Goal: Task Accomplishment & Management: Use online tool/utility

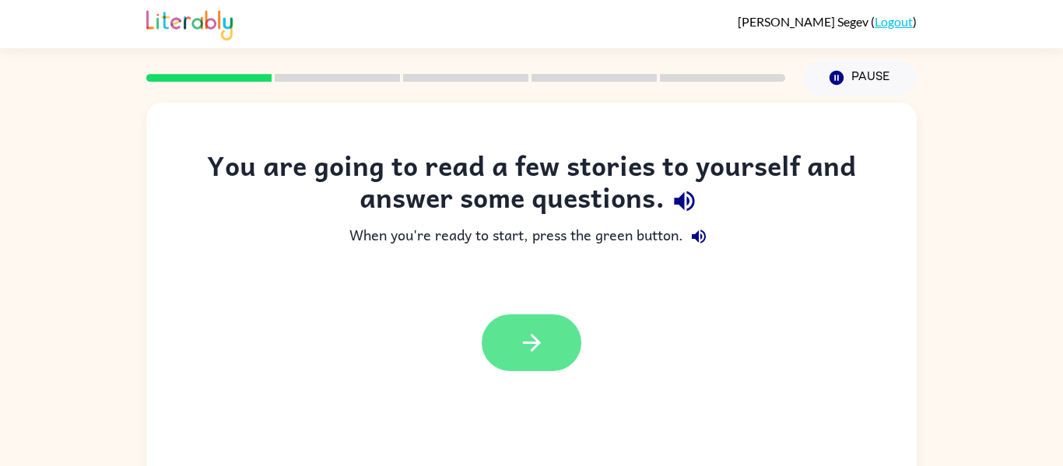
click at [513, 363] on button "button" at bounding box center [532, 342] width 100 height 57
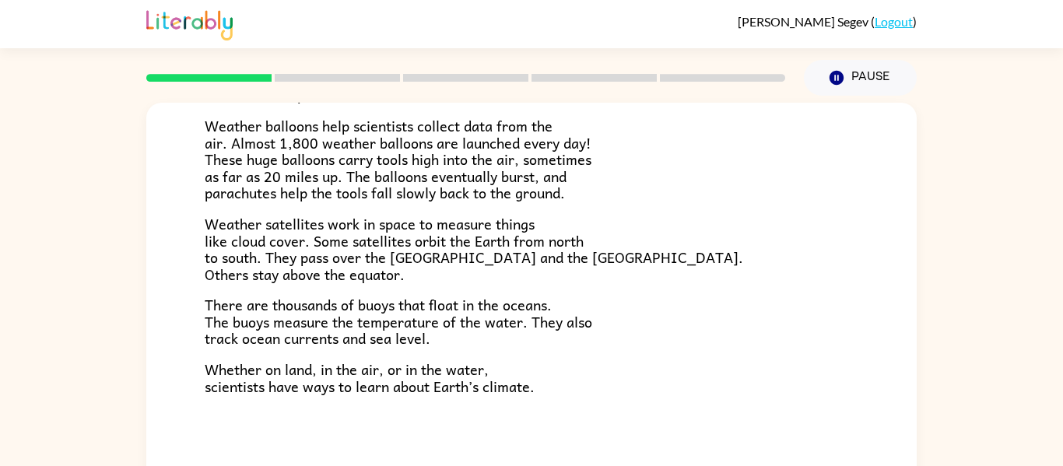
scroll to position [81, 0]
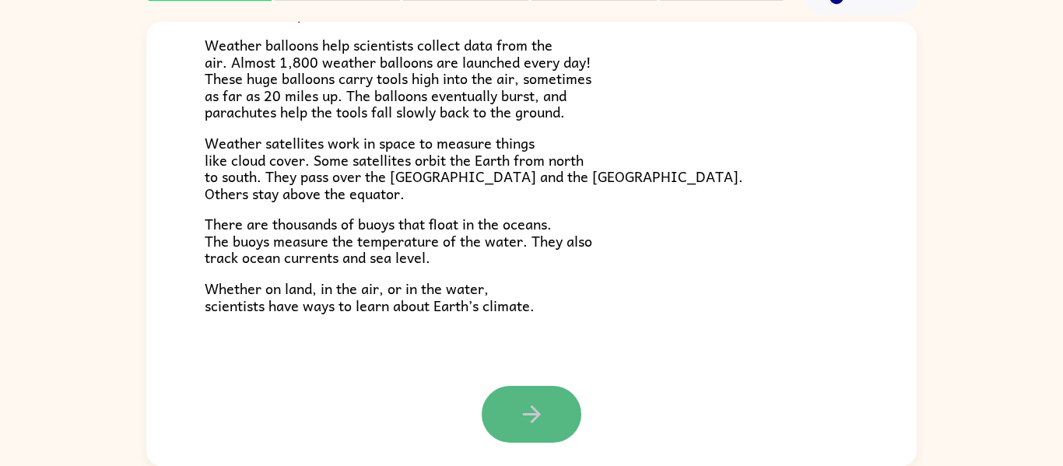
click at [562, 414] on button "button" at bounding box center [532, 414] width 100 height 57
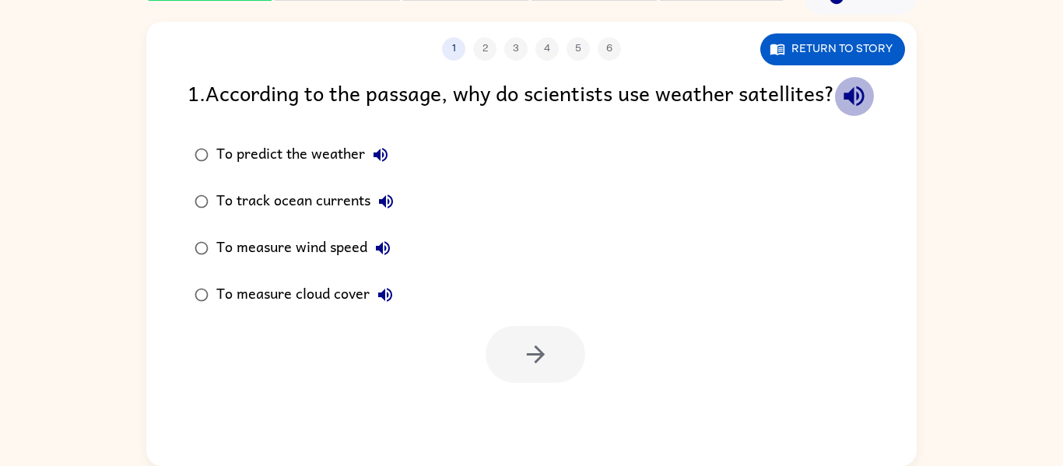
click at [840, 110] on icon "button" at bounding box center [853, 95] width 27 height 27
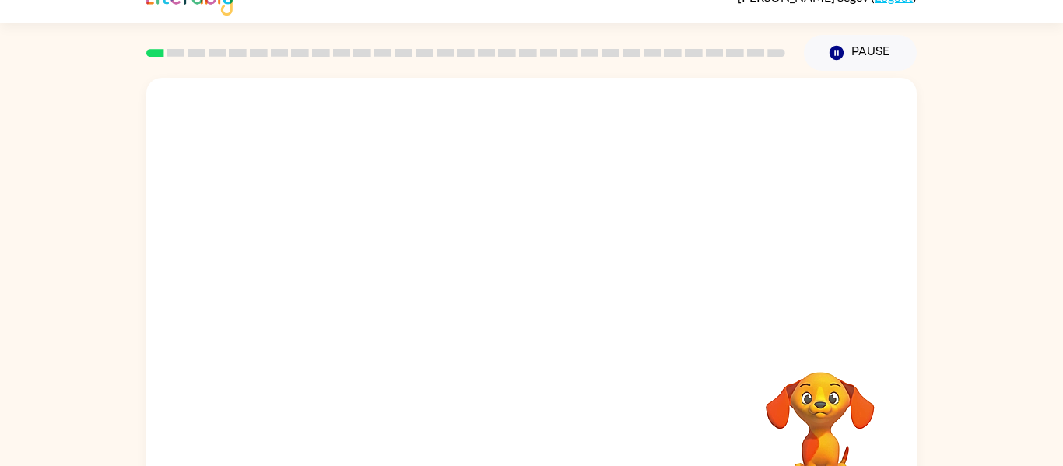
scroll to position [24, 0]
click at [555, 337] on div at bounding box center [531, 301] width 770 height 444
click at [526, 301] on div at bounding box center [532, 308] width 100 height 57
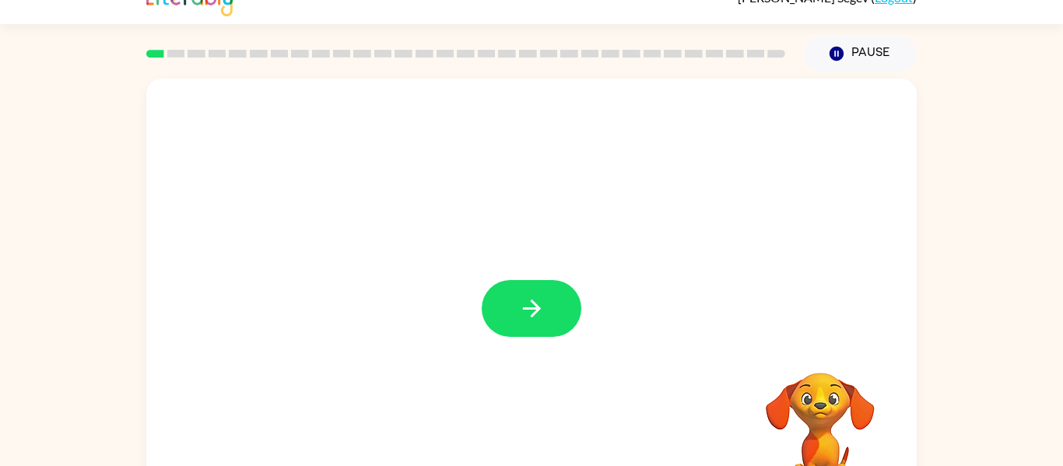
click at [526, 301] on icon "button" at bounding box center [531, 308] width 27 height 27
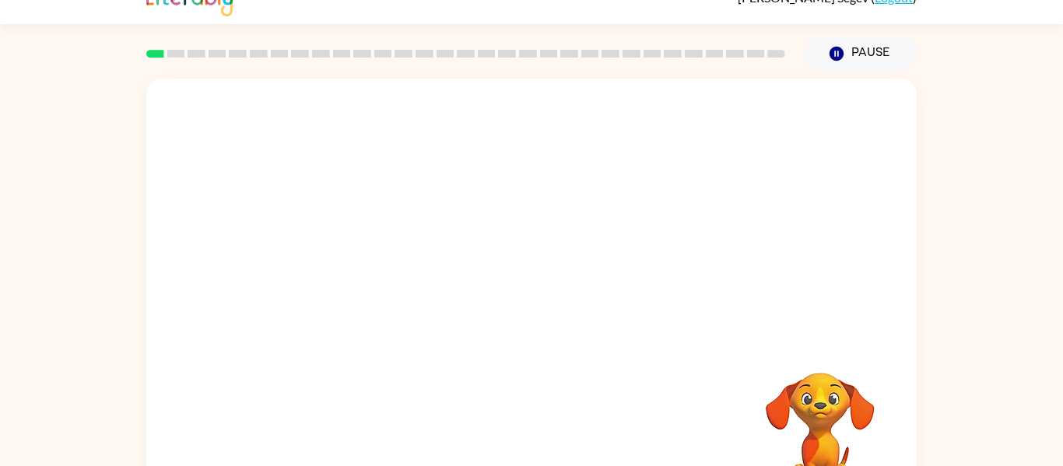
click at [526, 301] on div at bounding box center [531, 301] width 770 height 444
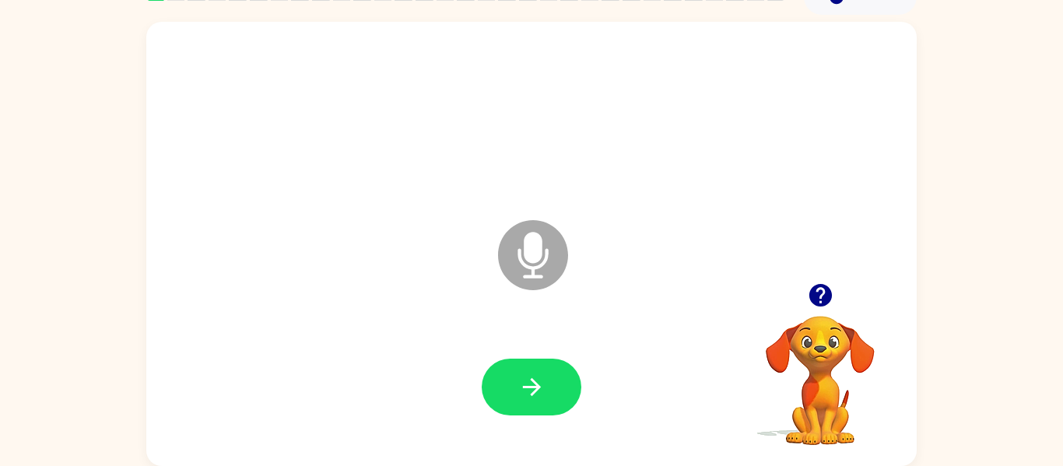
scroll to position [80, 0]
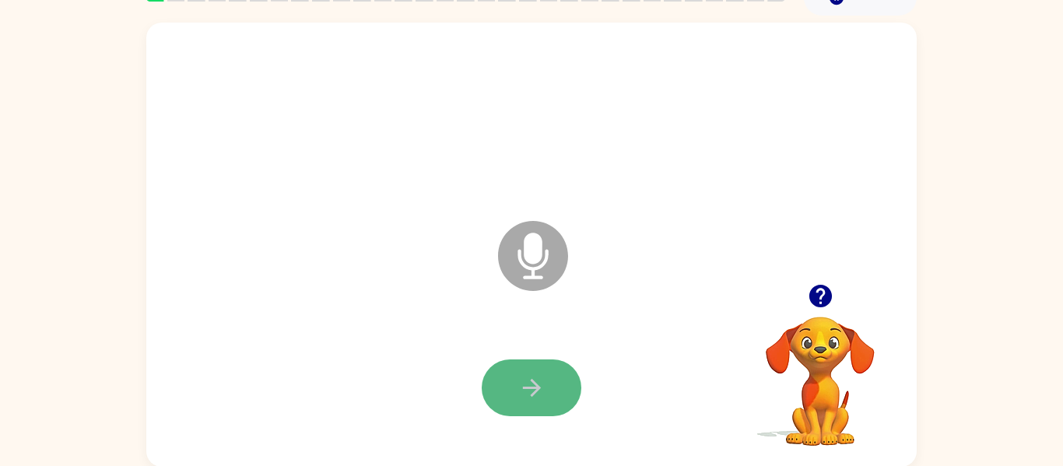
click at [509, 402] on button "button" at bounding box center [532, 387] width 100 height 57
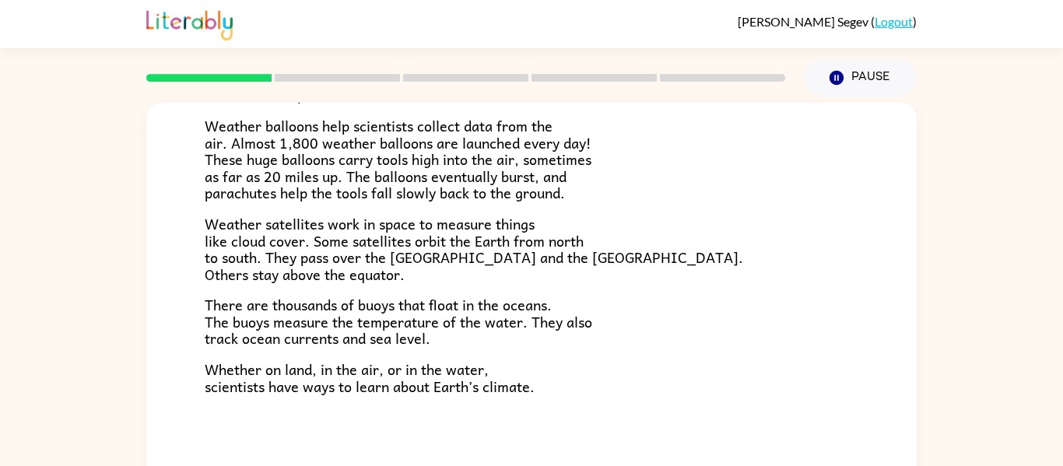
scroll to position [81, 0]
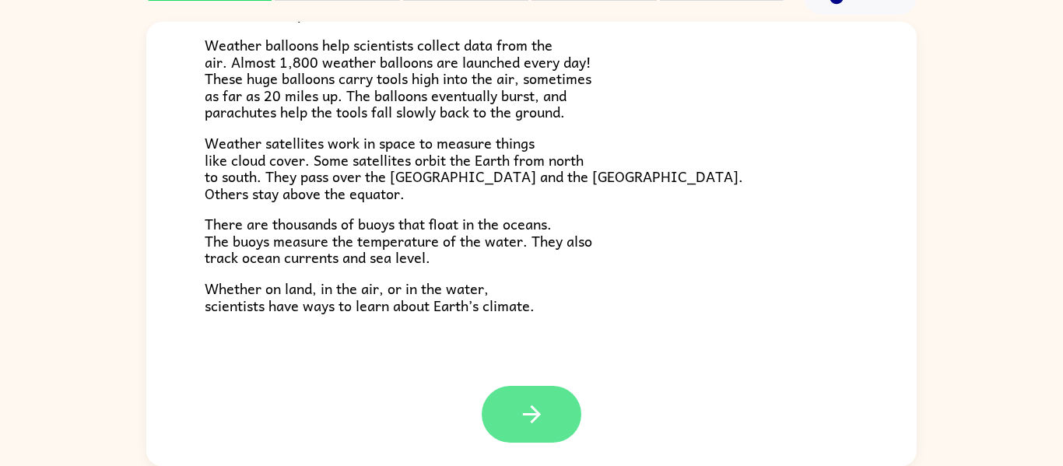
click at [552, 414] on button "button" at bounding box center [532, 414] width 100 height 57
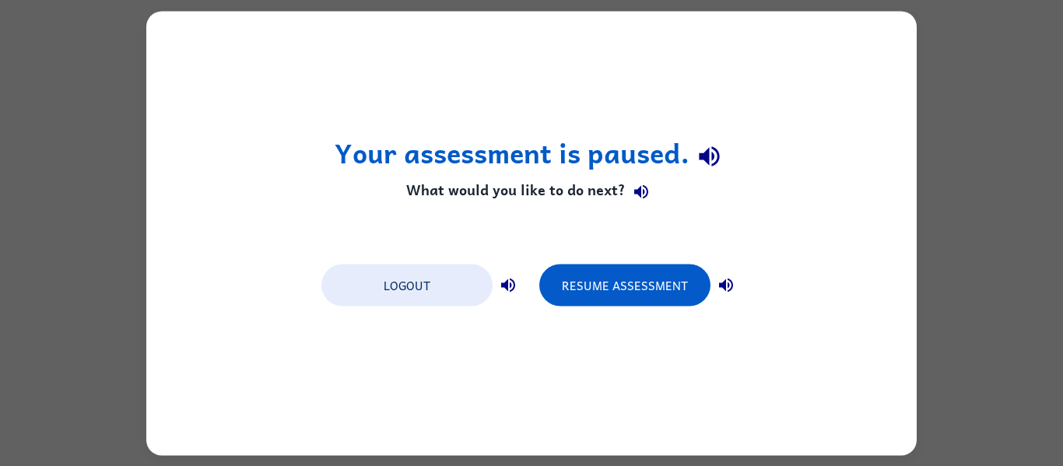
scroll to position [0, 0]
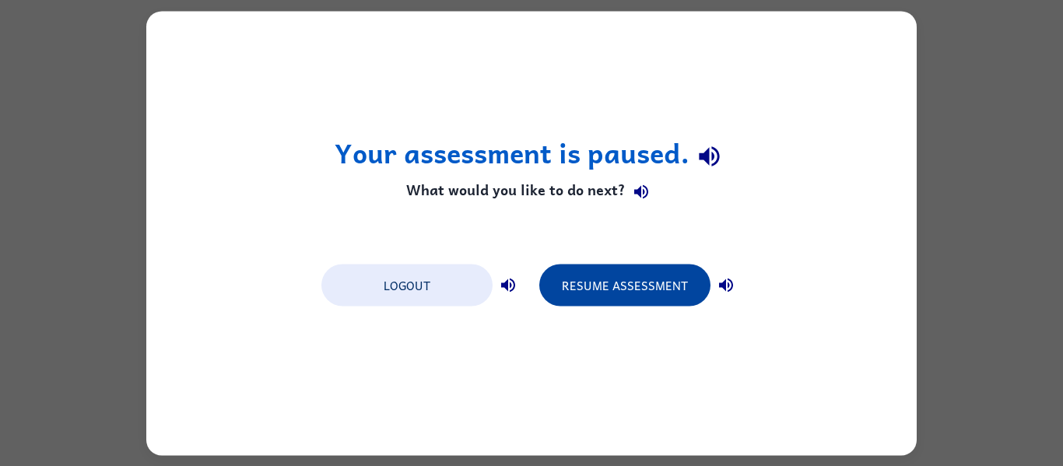
click at [585, 281] on button "Resume Assessment" at bounding box center [624, 285] width 171 height 42
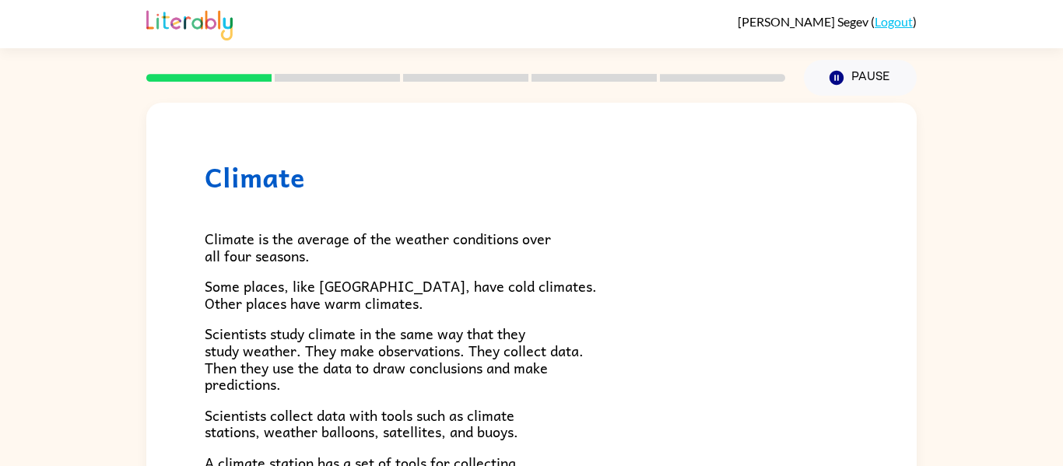
click at [585, 281] on p "Some places, like [GEOGRAPHIC_DATA], have cold climates. Other places have warm…" at bounding box center [531, 294] width 653 height 33
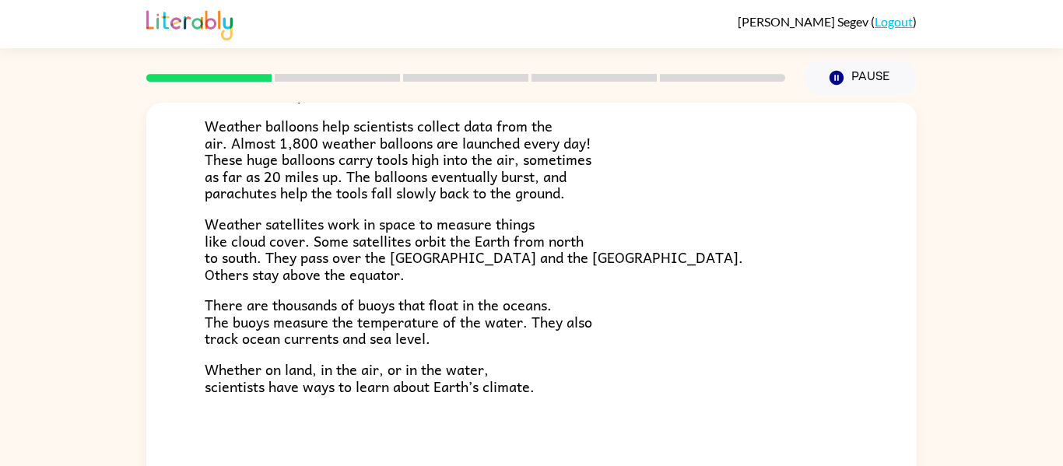
scroll to position [81, 0]
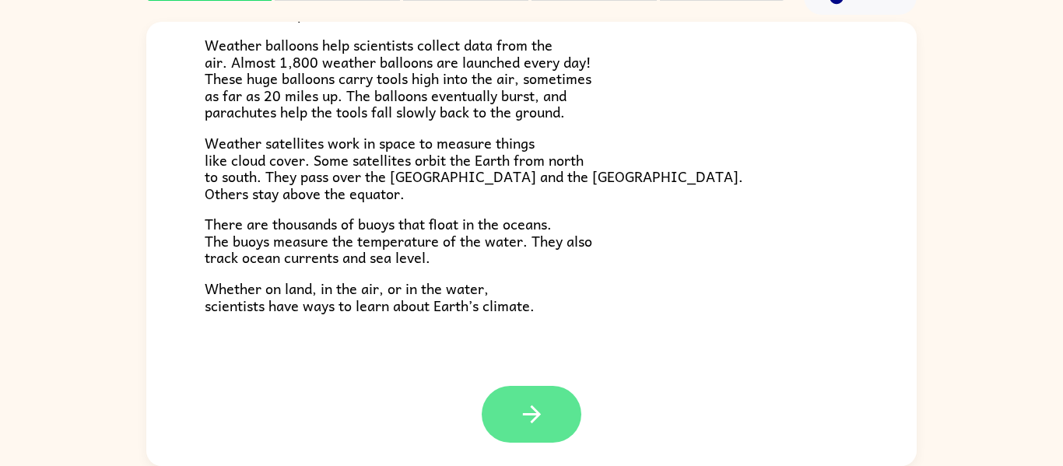
click at [521, 423] on icon "button" at bounding box center [531, 414] width 27 height 27
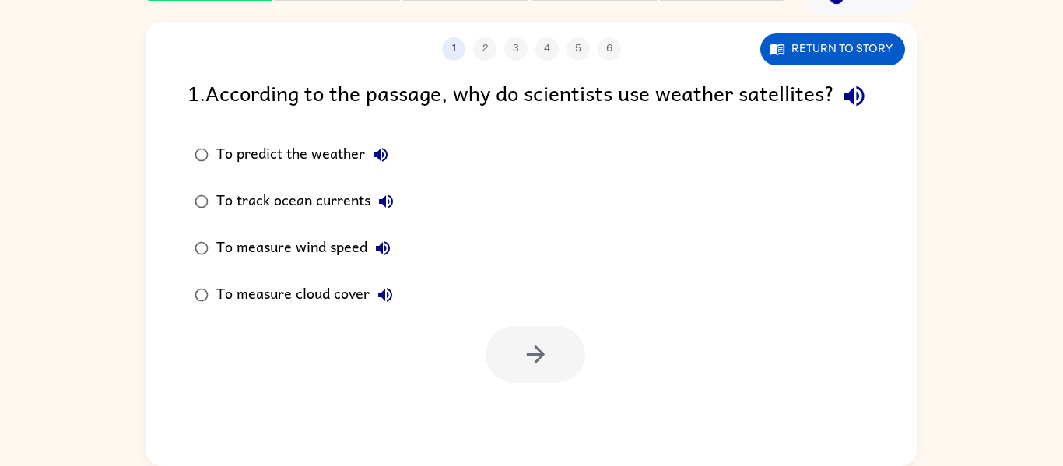
scroll to position [0, 0]
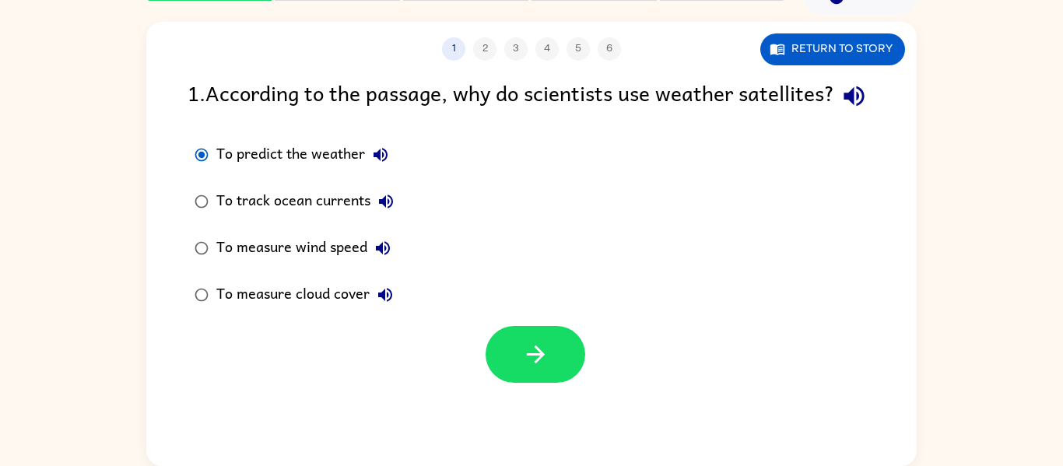
click at [380, 164] on icon "button" at bounding box center [380, 154] width 19 height 19
click at [576, 383] on button "button" at bounding box center [535, 354] width 100 height 57
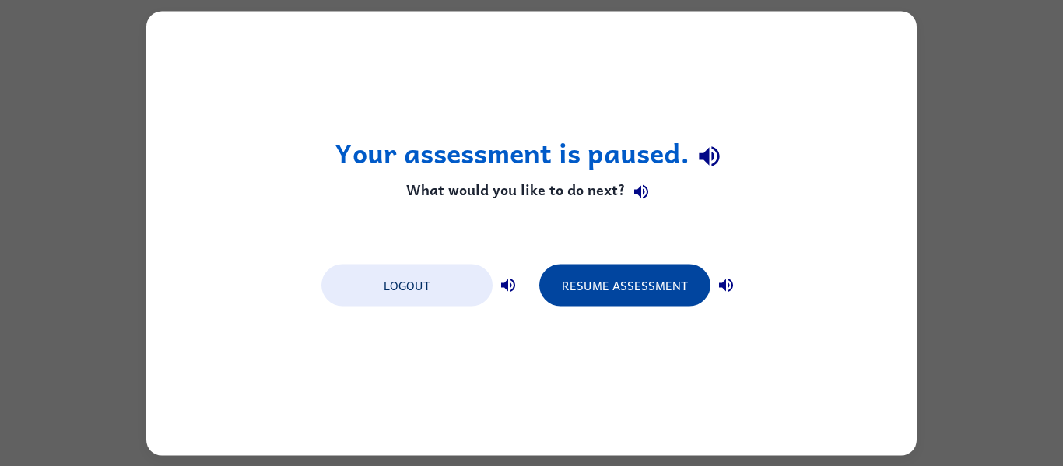
click at [556, 278] on button "Resume Assessment" at bounding box center [624, 285] width 171 height 42
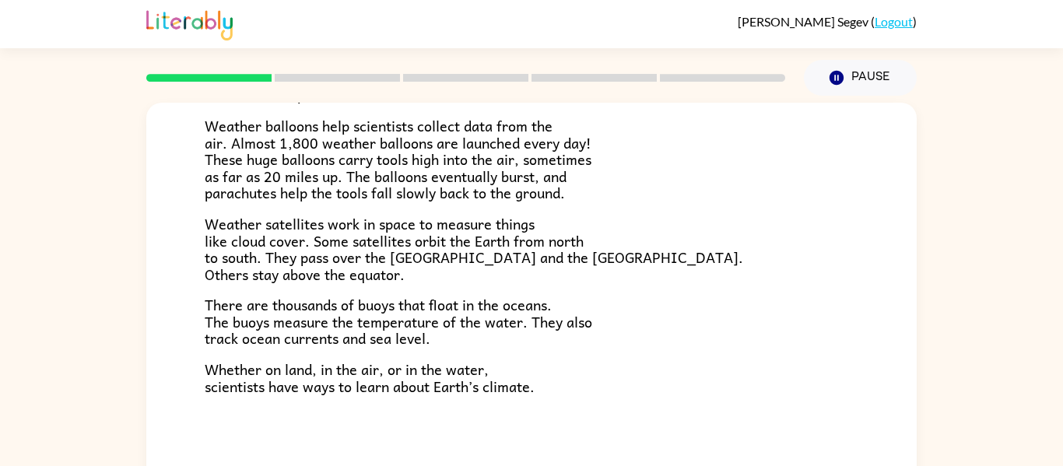
scroll to position [81, 0]
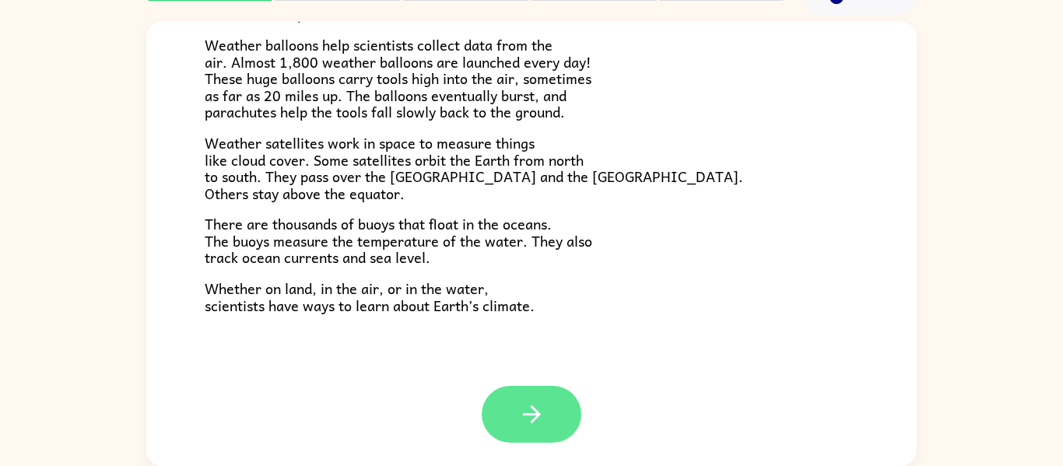
click at [528, 408] on icon "button" at bounding box center [531, 414] width 27 height 27
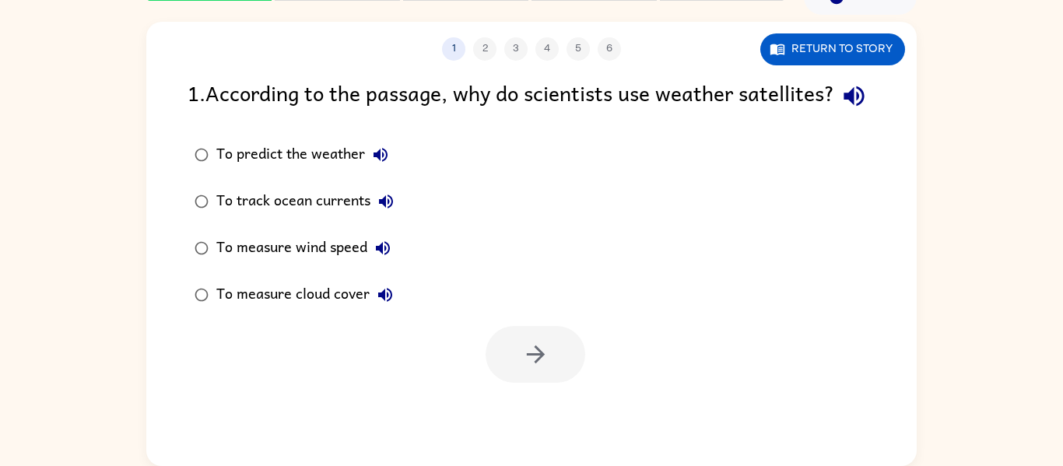
scroll to position [0, 0]
click at [379, 164] on icon "button" at bounding box center [380, 154] width 19 height 19
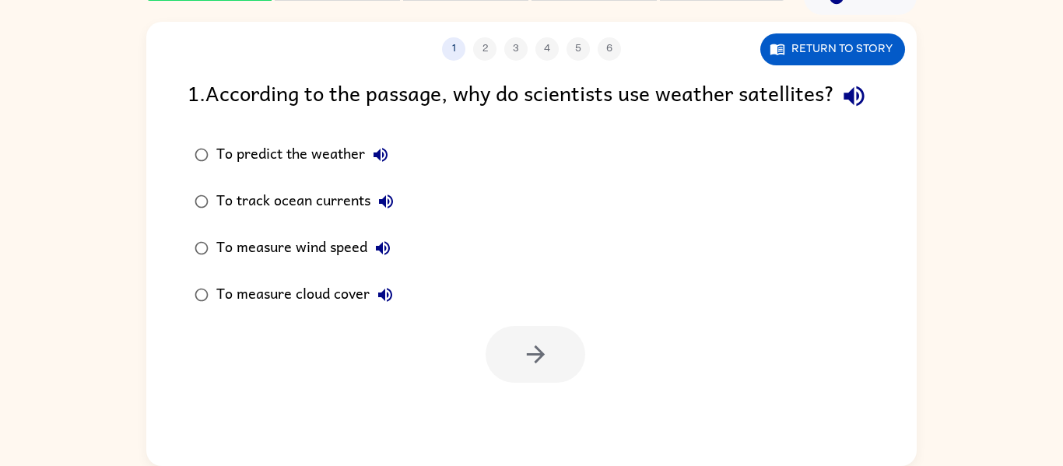
click at [379, 164] on icon "button" at bounding box center [380, 154] width 19 height 19
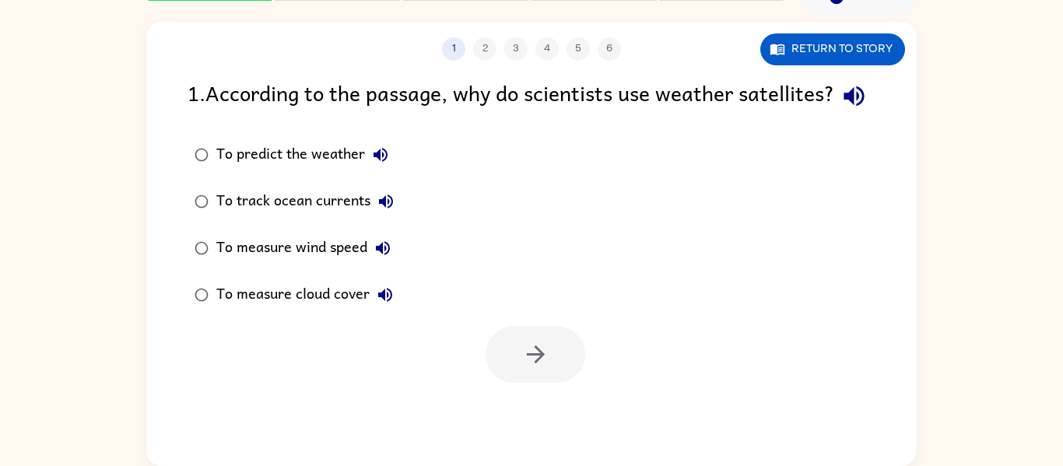
click at [379, 164] on icon "button" at bounding box center [380, 154] width 19 height 19
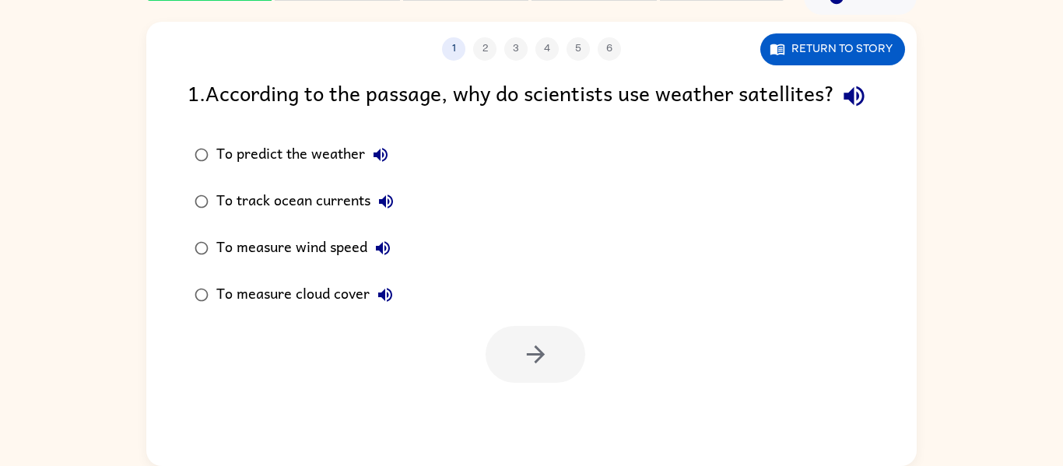
click at [379, 164] on icon "button" at bounding box center [380, 154] width 19 height 19
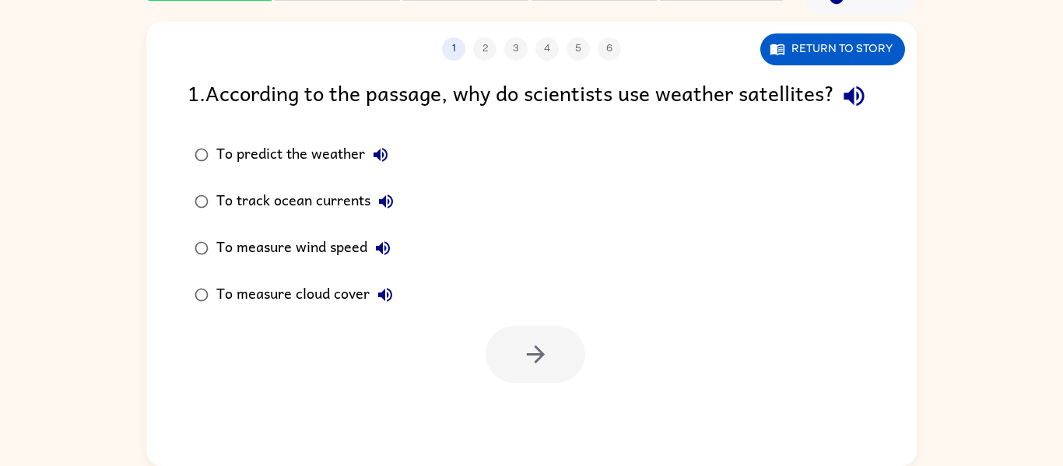
click at [379, 164] on icon "button" at bounding box center [380, 154] width 19 height 19
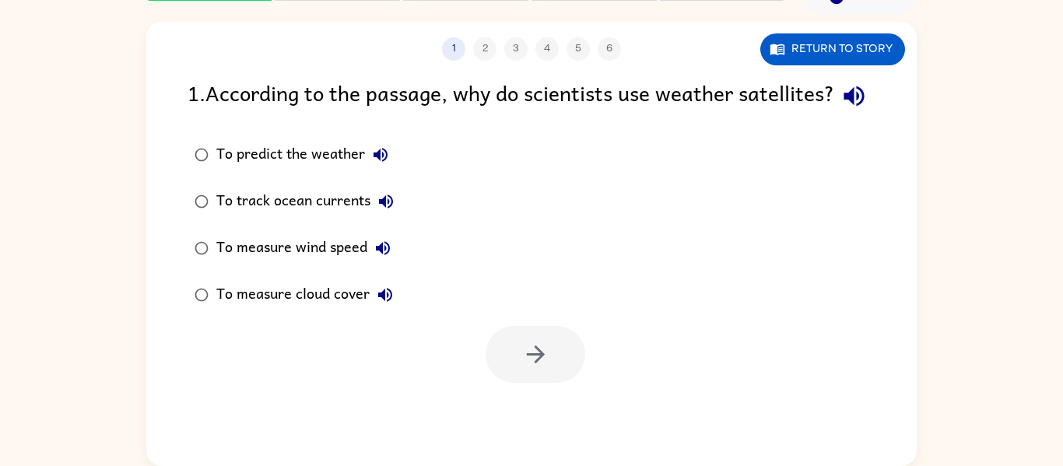
click at [379, 164] on icon "button" at bounding box center [380, 154] width 19 height 19
click at [500, 373] on button "button" at bounding box center [535, 354] width 100 height 57
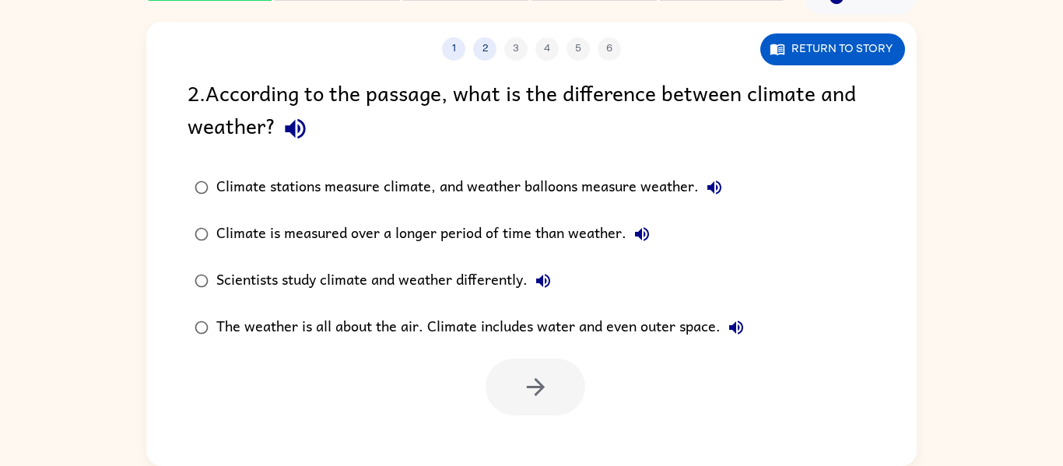
click at [538, 275] on icon "button" at bounding box center [543, 280] width 19 height 19
click at [713, 184] on icon "button" at bounding box center [714, 187] width 14 height 14
click at [710, 180] on icon "button" at bounding box center [714, 187] width 19 height 19
click at [706, 180] on icon "button" at bounding box center [714, 187] width 19 height 19
click at [707, 179] on icon "button" at bounding box center [714, 187] width 19 height 19
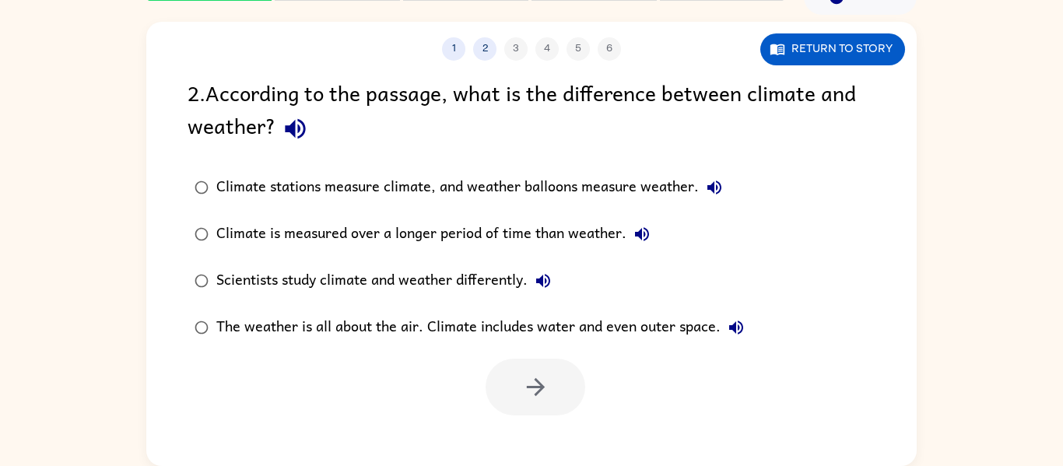
click at [707, 179] on icon "button" at bounding box center [714, 187] width 19 height 19
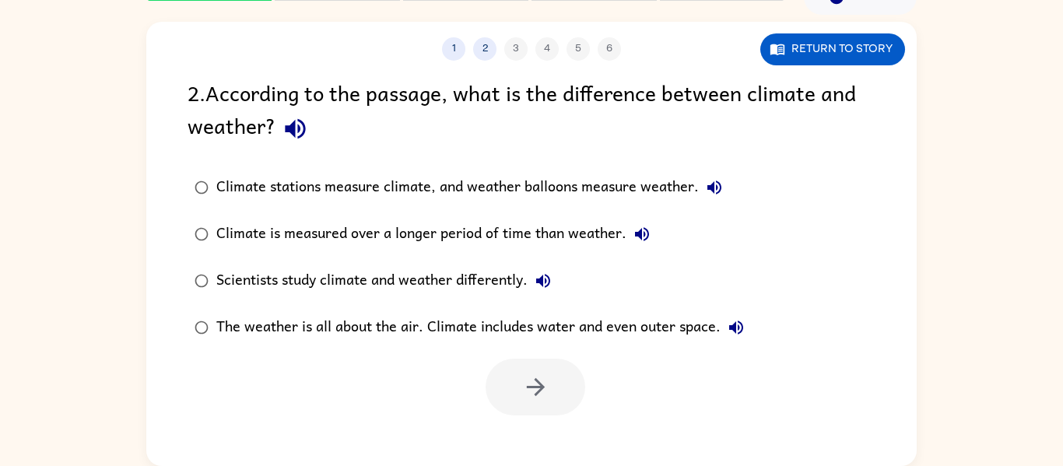
click at [707, 179] on icon "button" at bounding box center [714, 187] width 19 height 19
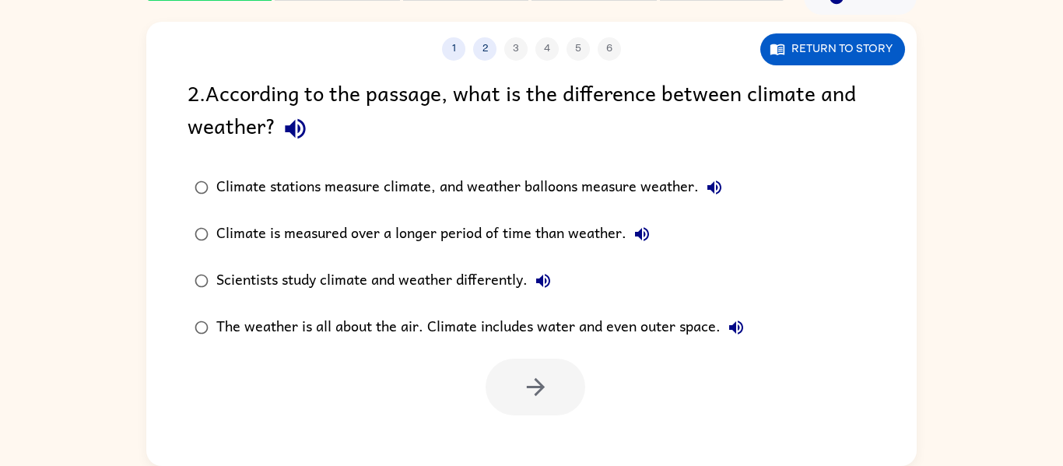
click at [707, 179] on icon "button" at bounding box center [714, 187] width 19 height 19
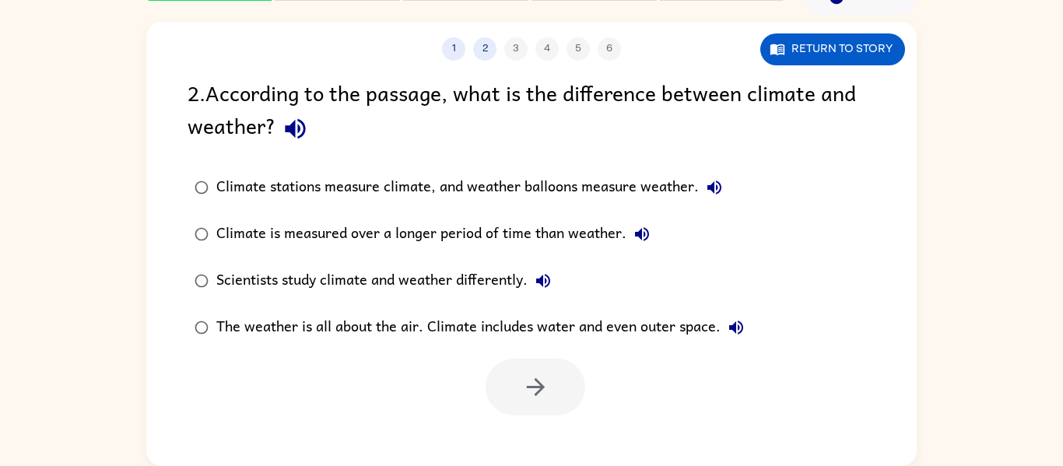
click at [707, 179] on icon "button" at bounding box center [714, 187] width 19 height 19
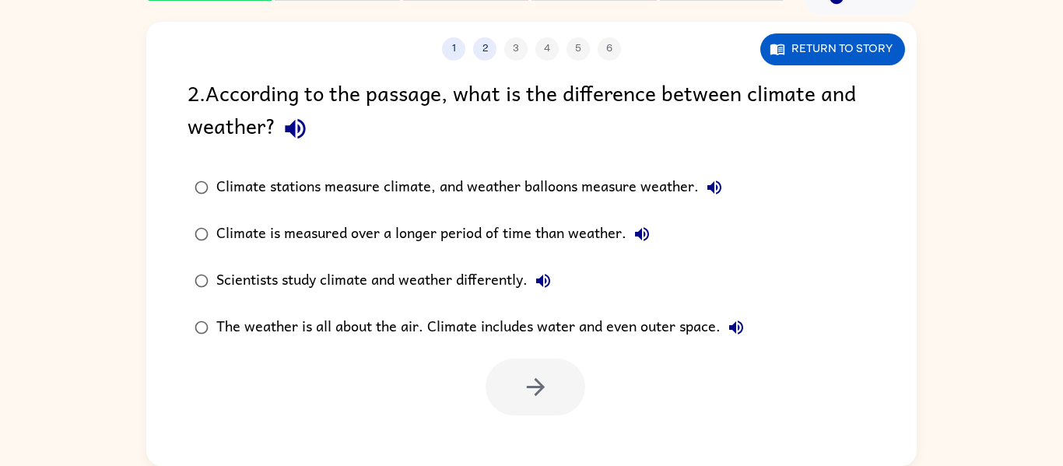
click at [707, 179] on icon "button" at bounding box center [714, 187] width 19 height 19
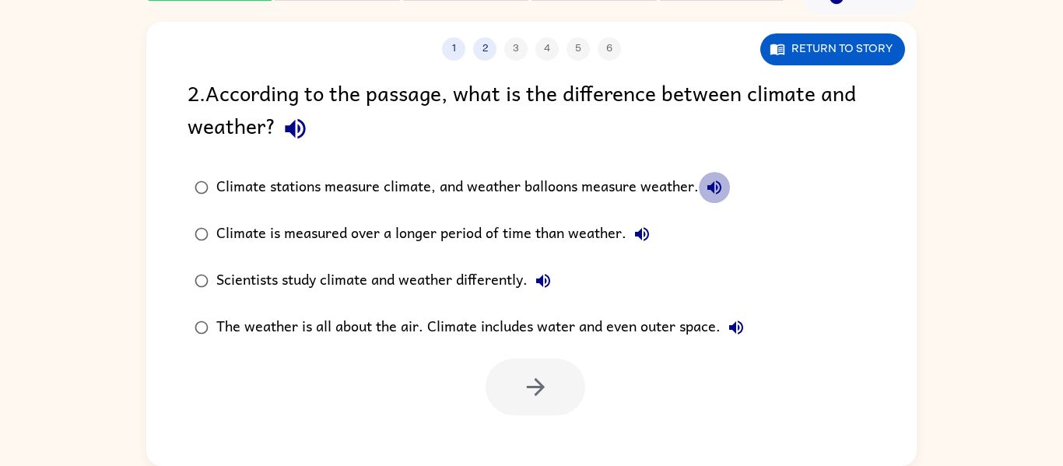
click at [707, 179] on icon "button" at bounding box center [714, 187] width 19 height 19
click at [295, 163] on div "2 . According to the passage, what is the difference between climate and weathe…" at bounding box center [531, 245] width 770 height 339
click at [253, 182] on div "Climate stations measure climate, and weather balloons measure weather." at bounding box center [472, 187] width 513 height 31
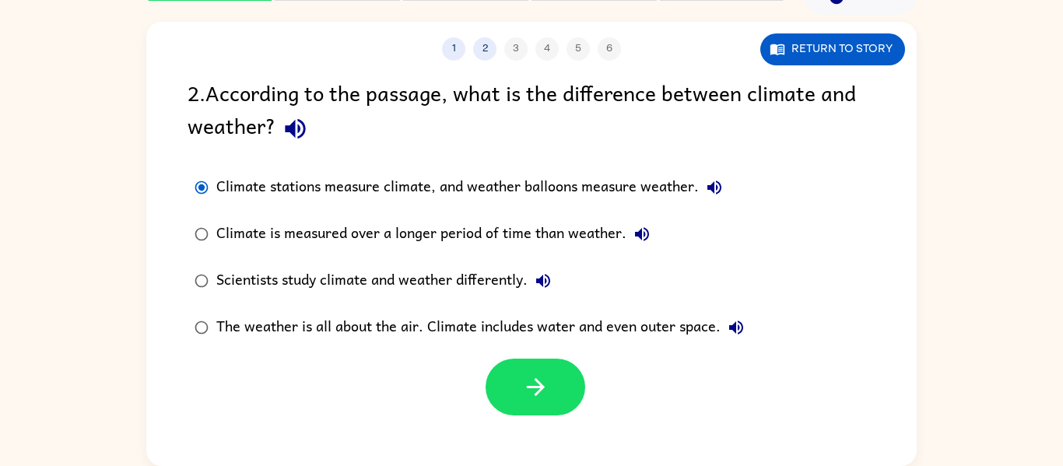
click at [253, 182] on div "Climate stations measure climate, and weather balloons measure weather." at bounding box center [472, 187] width 513 height 31
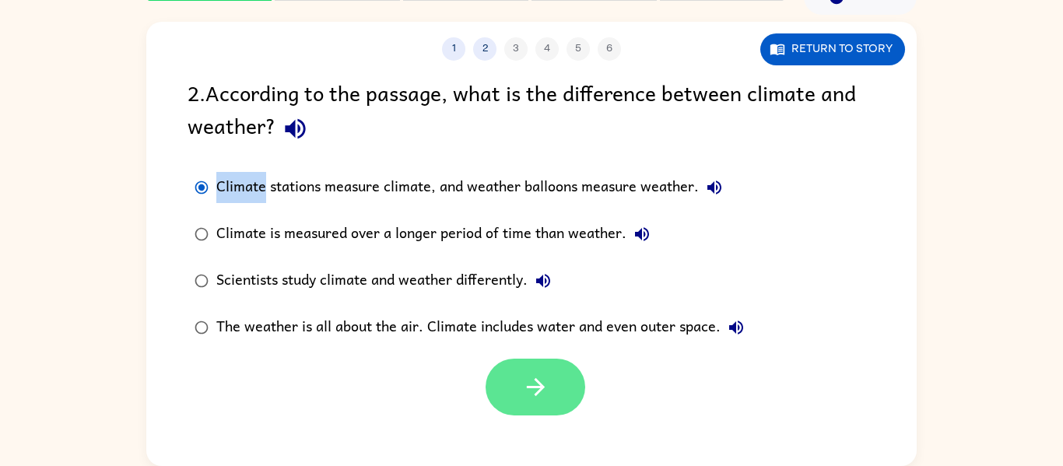
click at [565, 364] on button "button" at bounding box center [535, 387] width 100 height 57
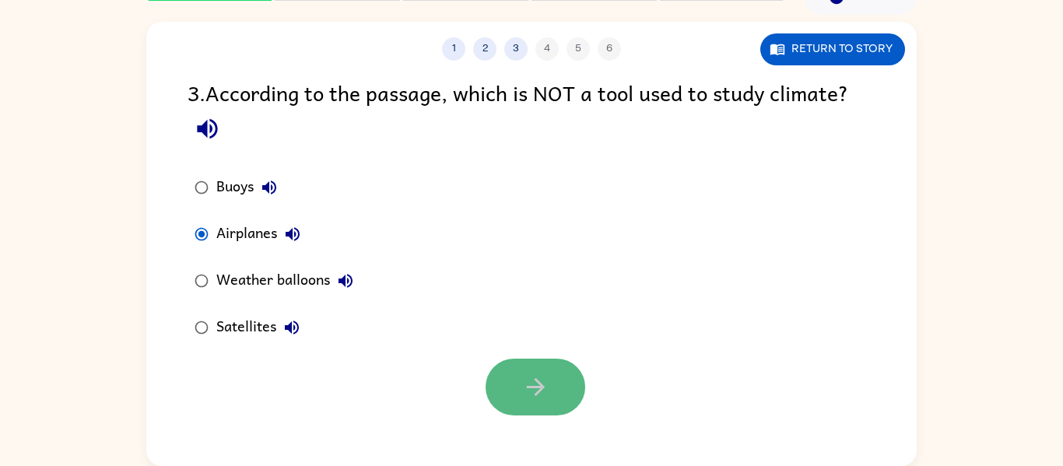
click at [526, 365] on button "button" at bounding box center [535, 387] width 100 height 57
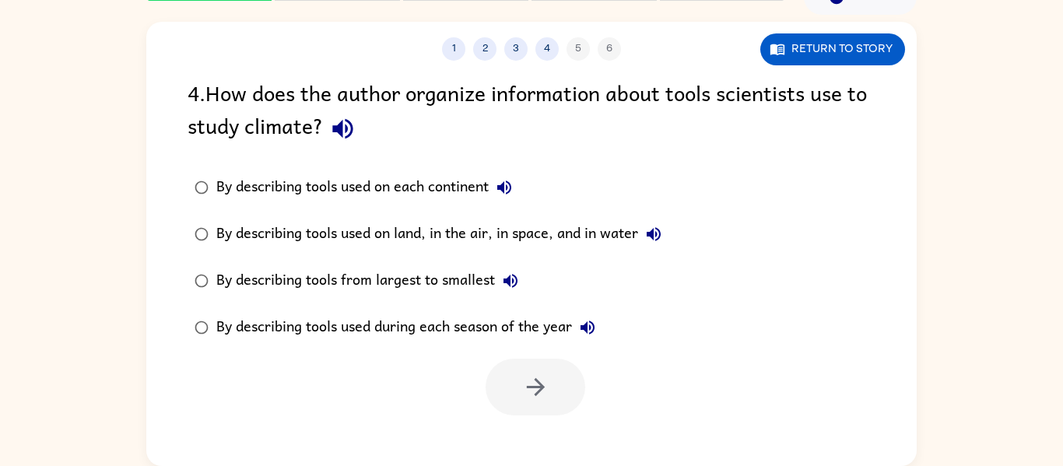
click at [531, 152] on div "4 . How does the author organize information about tools scientists use to stud…" at bounding box center [531, 245] width 770 height 339
click at [496, 377] on button "button" at bounding box center [535, 387] width 100 height 57
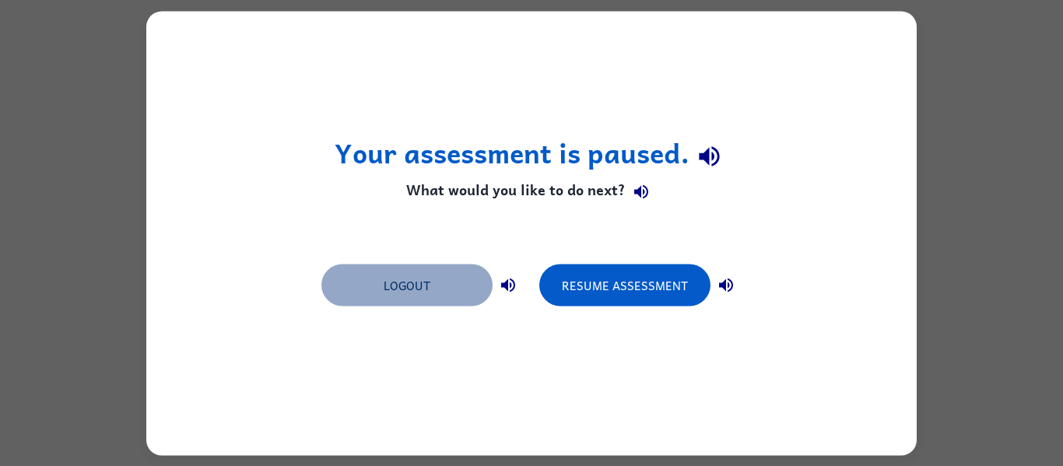
click at [413, 296] on button "Logout" at bounding box center [406, 285] width 171 height 42
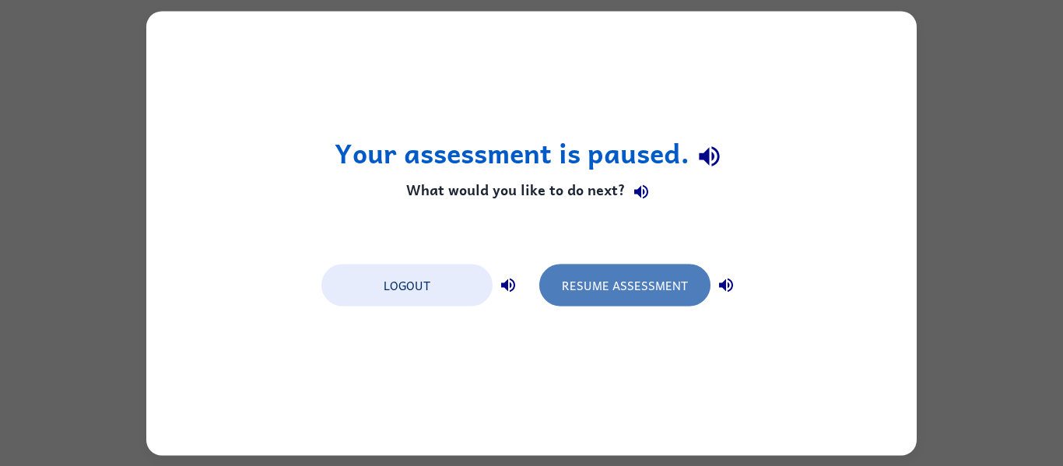
click at [582, 273] on button "Resume Assessment" at bounding box center [624, 285] width 171 height 42
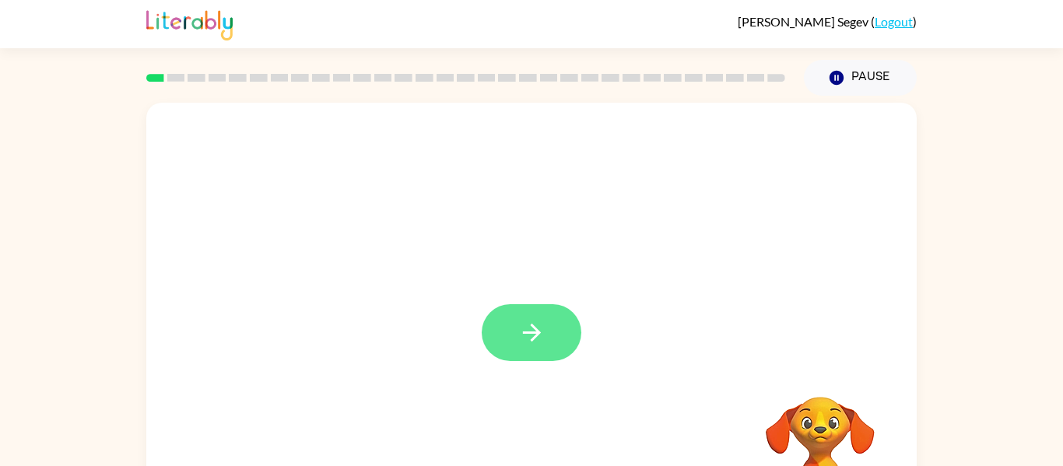
click at [522, 345] on icon "button" at bounding box center [531, 332] width 27 height 27
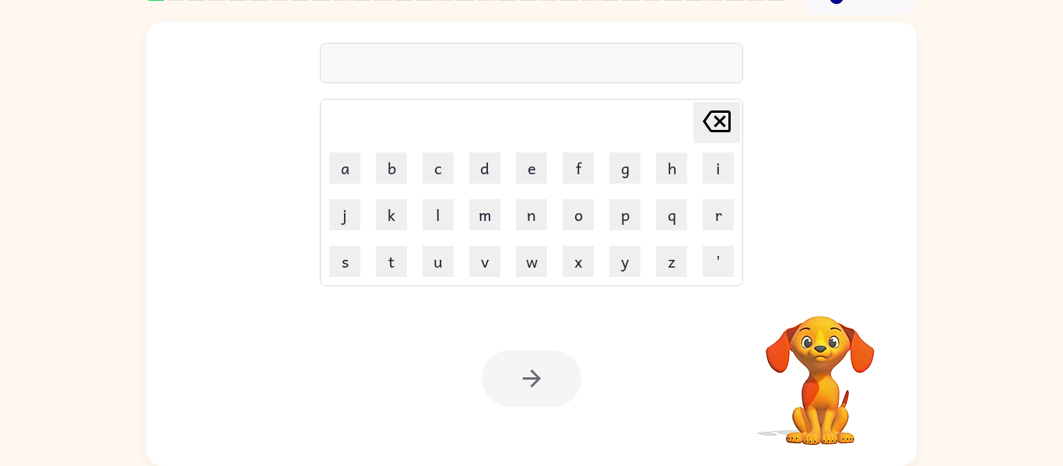
scroll to position [79, 0]
